Goal: Book appointment/travel/reservation

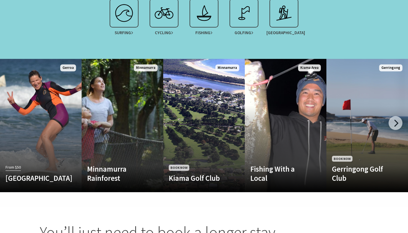
scroll to position [527, 0]
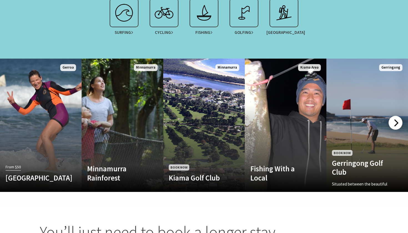
click at [398, 118] on div at bounding box center [395, 123] width 14 height 14
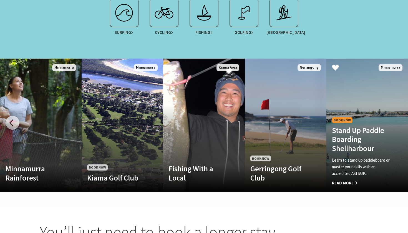
click at [365, 157] on p "Learn to stand up paddleboard or master your skills with an accredited ASI SUP…" at bounding box center [361, 167] width 58 height 20
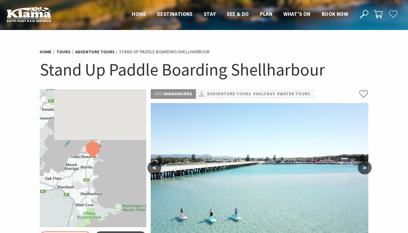
select select "3"
select select "2"
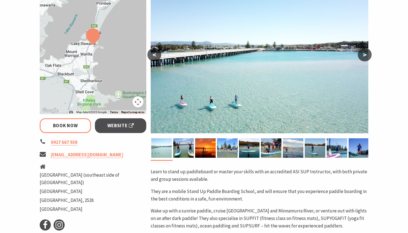
scroll to position [113, 0]
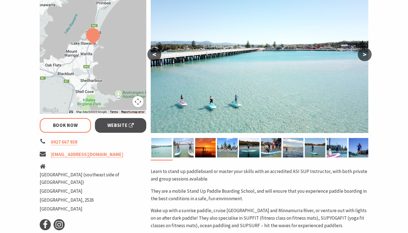
click at [186, 144] on img at bounding box center [183, 147] width 21 height 19
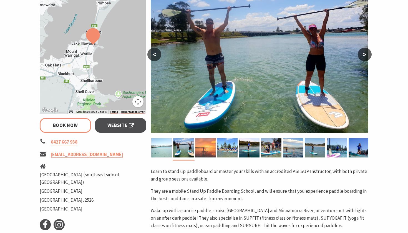
click at [204, 147] on img at bounding box center [205, 147] width 21 height 19
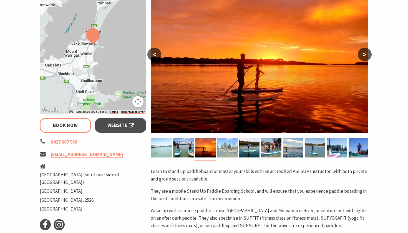
click at [226, 150] on img at bounding box center [227, 147] width 21 height 19
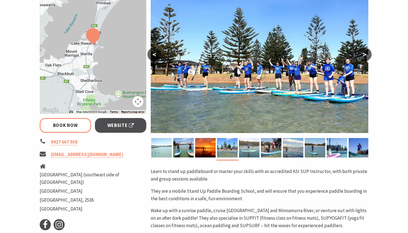
click at [246, 149] on img at bounding box center [249, 147] width 21 height 19
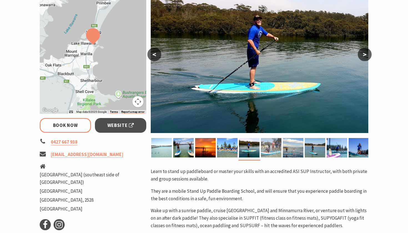
click at [269, 150] on img at bounding box center [271, 147] width 21 height 19
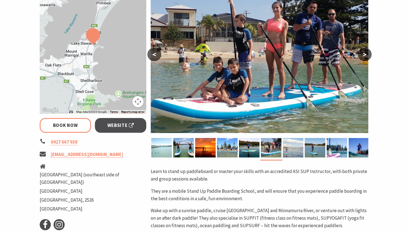
click at [289, 153] on img at bounding box center [293, 147] width 21 height 19
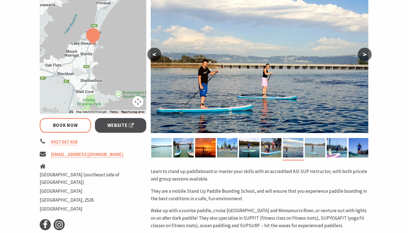
click at [309, 150] on img at bounding box center [315, 147] width 21 height 19
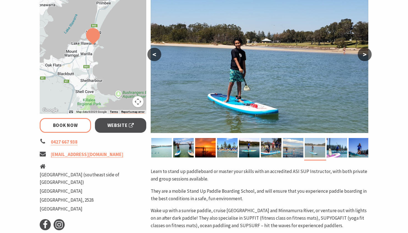
click at [320, 151] on img at bounding box center [315, 147] width 21 height 19
click at [331, 151] on img at bounding box center [337, 147] width 21 height 19
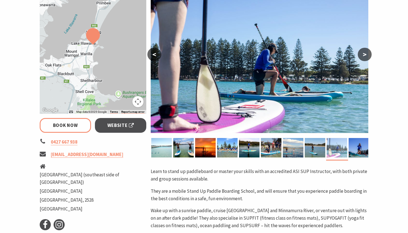
click at [347, 153] on img at bounding box center [337, 147] width 21 height 19
click at [352, 152] on img at bounding box center [359, 147] width 21 height 19
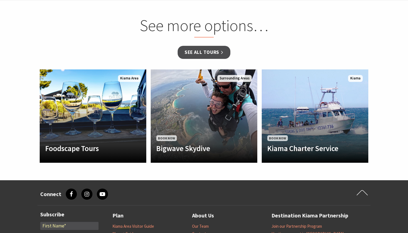
scroll to position [468, 0]
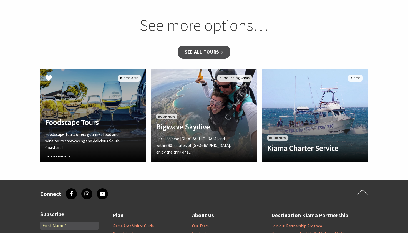
click at [117, 109] on link "Foodscape Tours Foodscape Tours offers gourmet food and wine tours showcasing t…" at bounding box center [93, 115] width 107 height 93
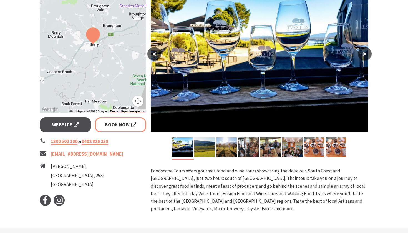
scroll to position [164, 0]
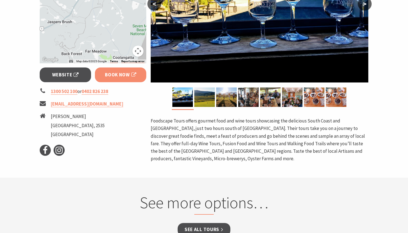
click at [120, 77] on span "Book Now" at bounding box center [120, 74] width 31 height 7
